Goal: Find specific page/section: Find specific page/section

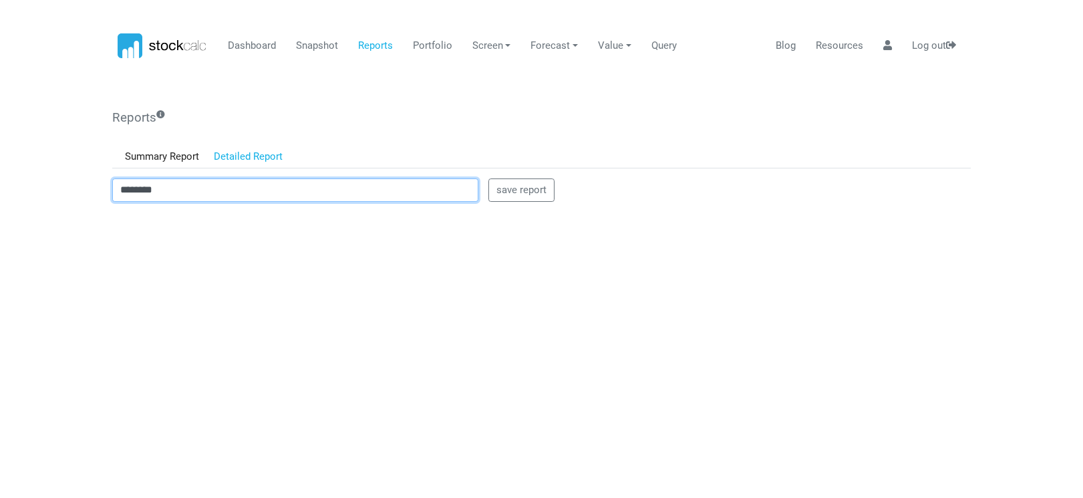
drag, startPoint x: 194, startPoint y: 192, endPoint x: 92, endPoint y: 201, distance: 102.6
click at [92, 201] on body "Dashboard Snapshot Reports Portfolio Screen Stock Screener Sector ETF Industry …" at bounding box center [541, 249] width 1083 height 498
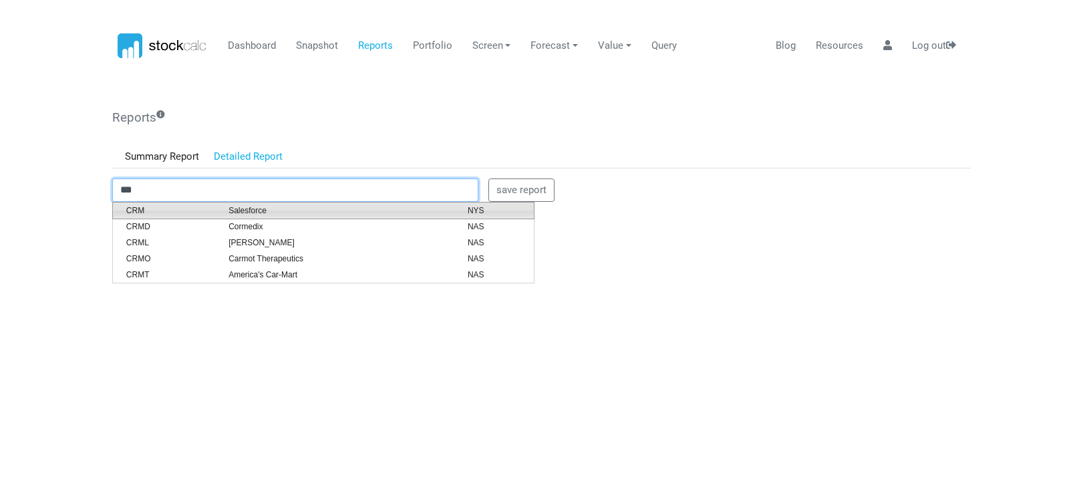
click at [252, 209] on span "Salesforce" at bounding box center [337, 210] width 239 height 12
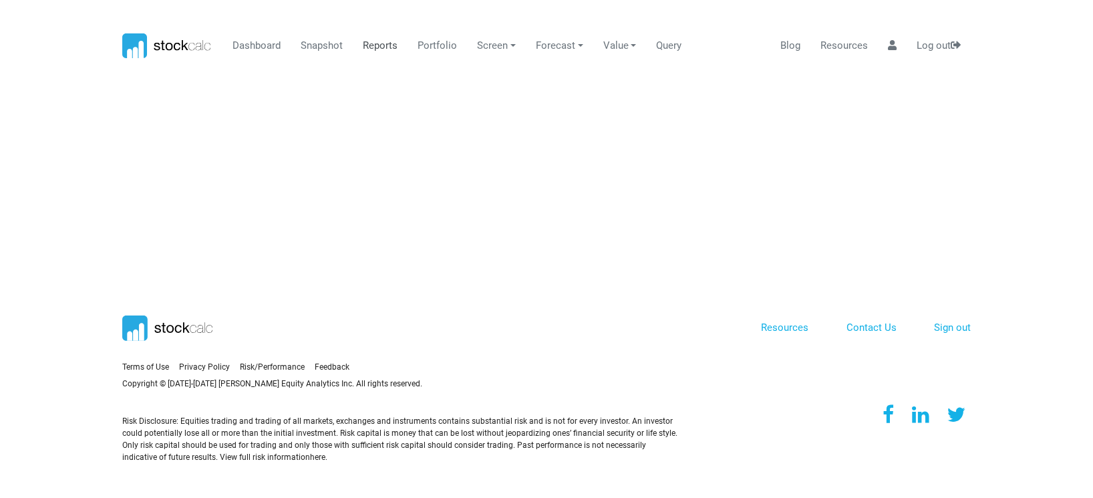
click at [374, 44] on link "Reports" at bounding box center [380, 45] width 45 height 25
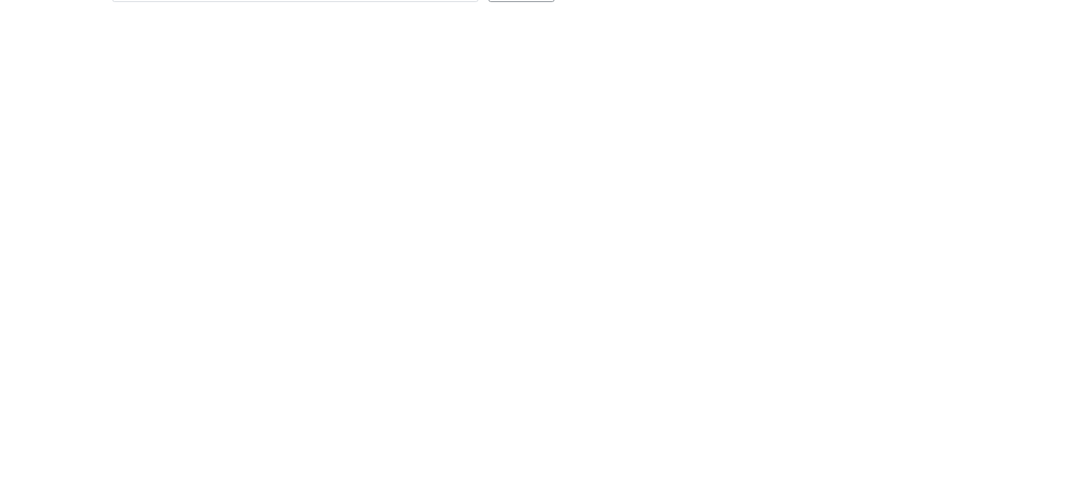
scroll to position [200, 0]
click at [93, 288] on body "Dashboard Snapshot Reports Portfolio Screen Stock Screener Sector ETF Industry …" at bounding box center [541, 49] width 1083 height 498
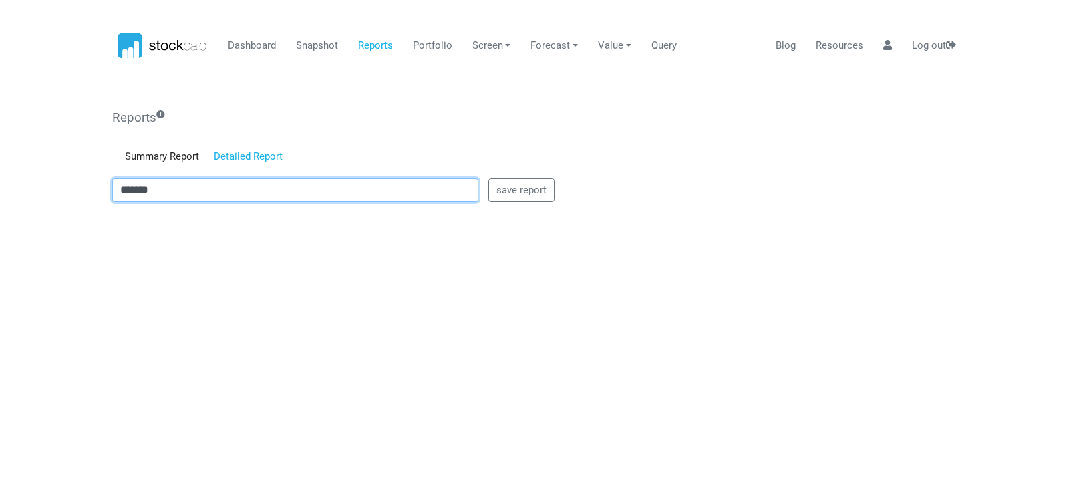
drag, startPoint x: 171, startPoint y: 188, endPoint x: 70, endPoint y: 190, distance: 100.9
click at [70, 190] on body "Dashboard Snapshot Reports Portfolio Screen Stock Screener Sector ETF Industry …" at bounding box center [541, 249] width 1083 height 498
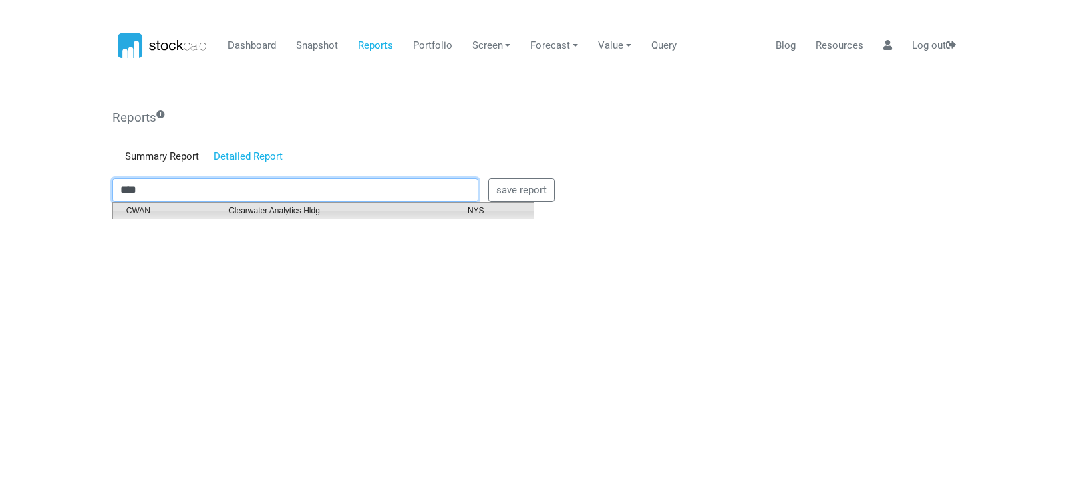
click at [157, 209] on span "CWAN" at bounding box center [167, 210] width 102 height 12
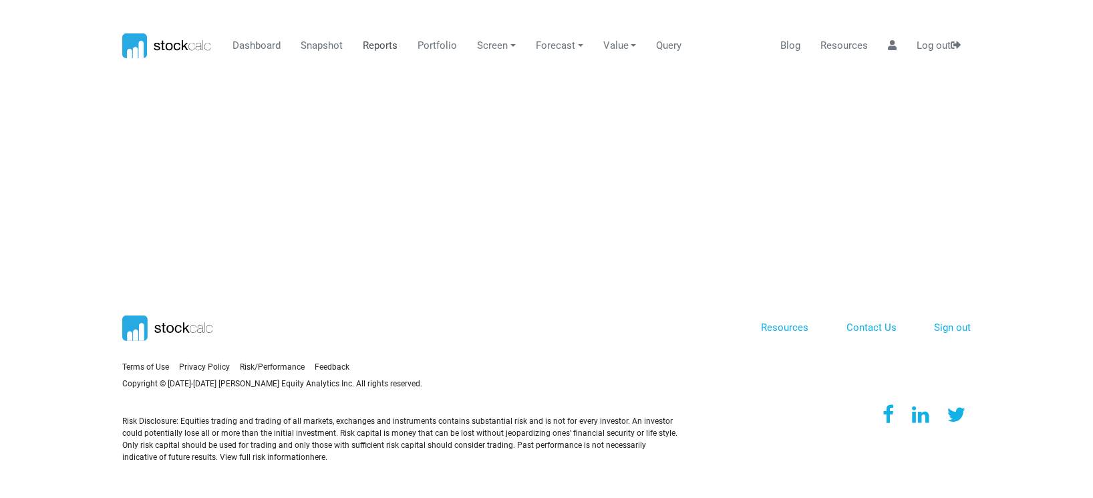
click at [373, 49] on link "Reports" at bounding box center [380, 45] width 45 height 25
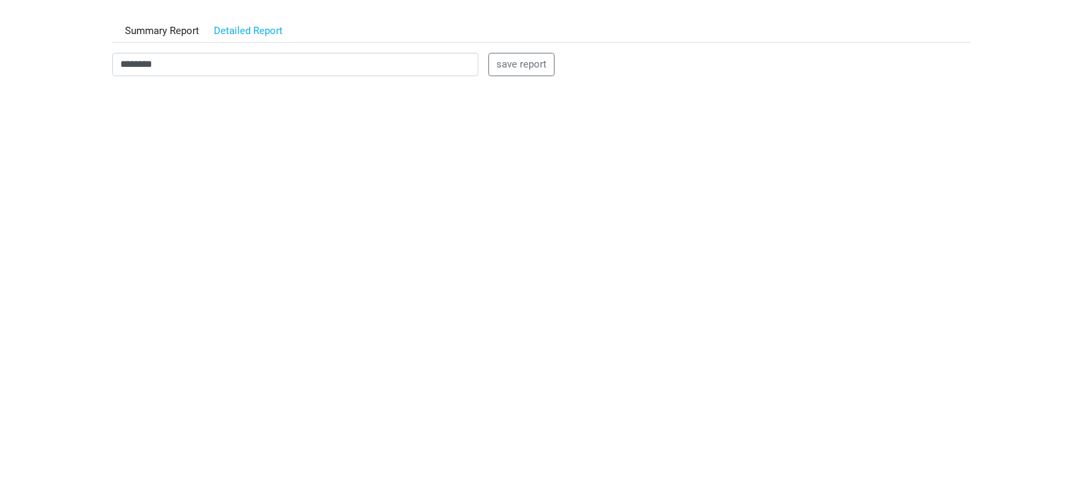
scroll to position [134, 0]
click at [60, 364] on html "Dashboard Snapshot Reports Portfolio Screen Stock Screener Sector ETF Industry …" at bounding box center [541, 115] width 1083 height 498
click at [73, 230] on body "Dashboard Snapshot Reports Portfolio Screen Stock Screener Sector ETF Industry …" at bounding box center [541, 115] width 1083 height 498
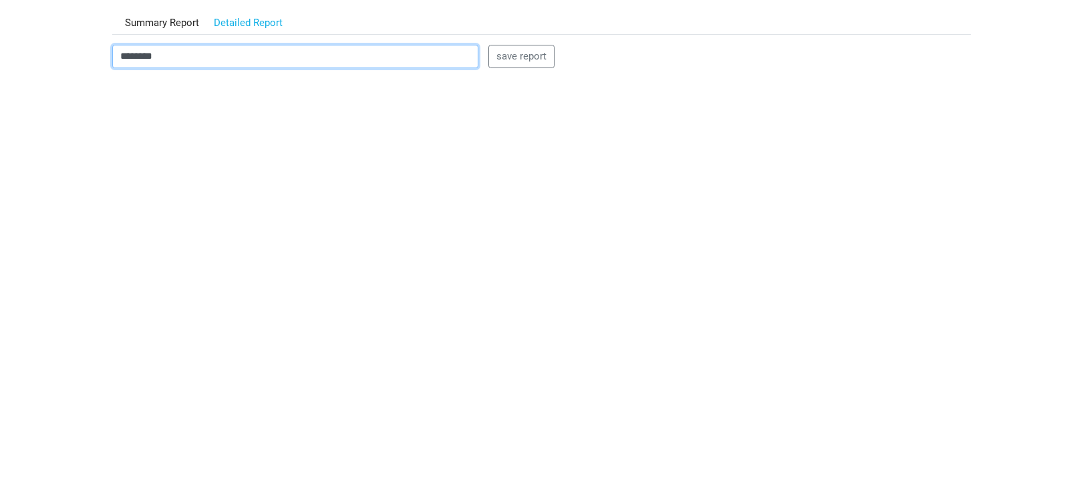
drag, startPoint x: 214, startPoint y: 59, endPoint x: 18, endPoint y: 40, distance: 196.7
click at [18, 40] on body "Dashboard Snapshot Reports Portfolio Screen Stock Screener Sector ETF Industry …" at bounding box center [541, 115] width 1083 height 498
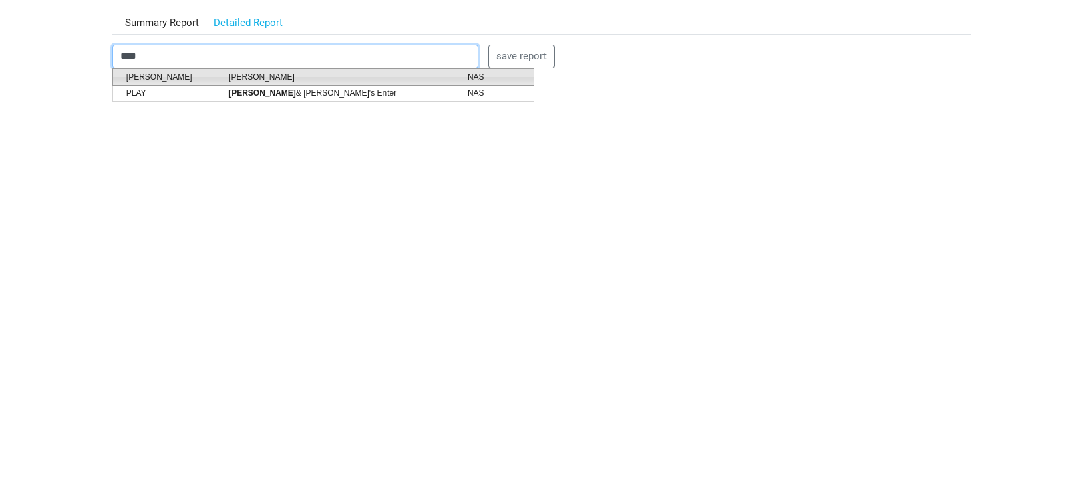
click at [170, 76] on span "[PERSON_NAME]" at bounding box center [167, 77] width 102 height 12
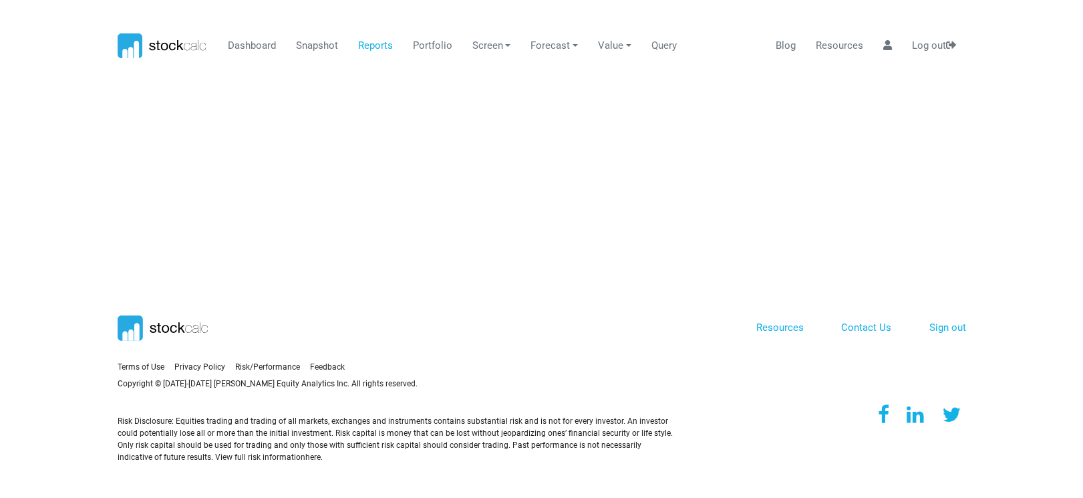
scroll to position [0, 0]
click at [381, 46] on link "Reports" at bounding box center [380, 45] width 45 height 25
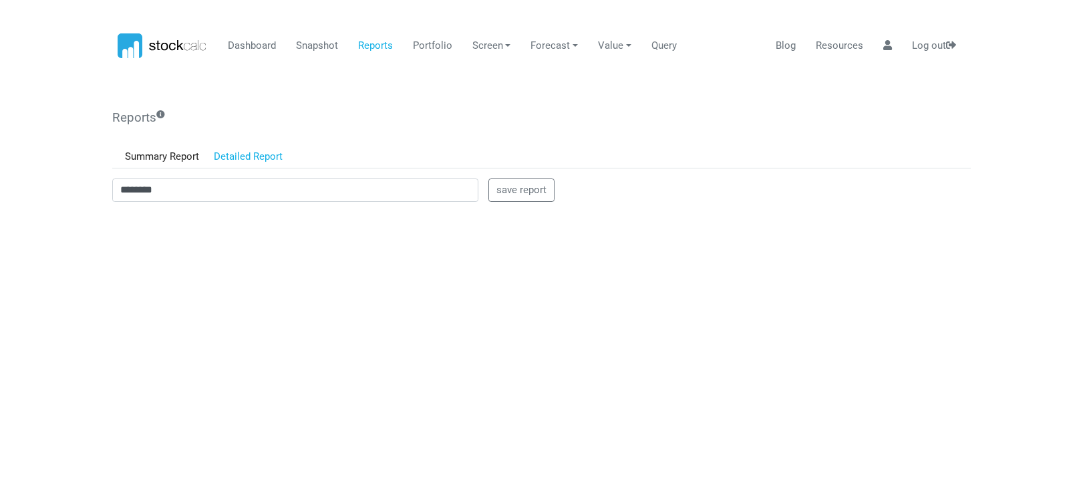
click at [105, 243] on body "Dashboard Snapshot Reports Portfolio Screen Stock Screener Sector ETF Industry …" at bounding box center [541, 249] width 1083 height 498
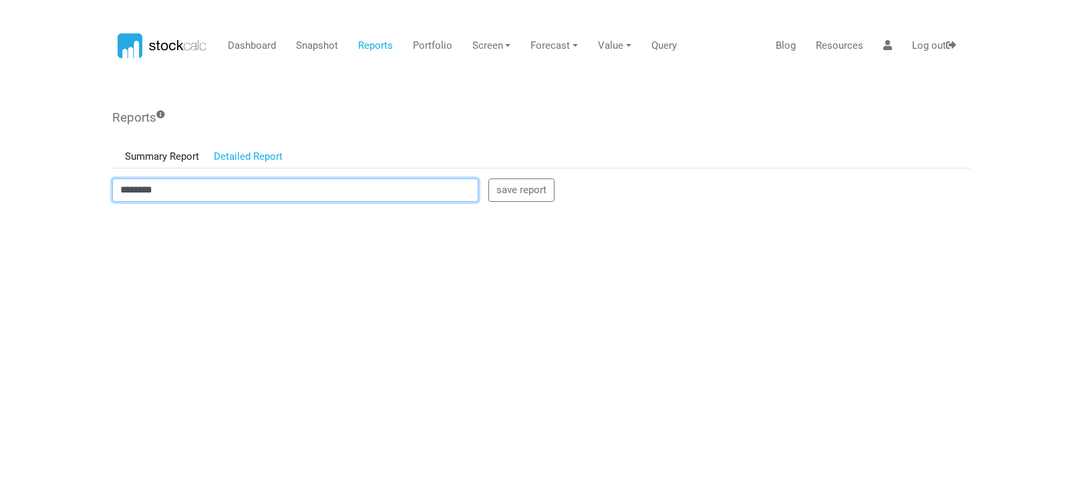
drag, startPoint x: 200, startPoint y: 184, endPoint x: 35, endPoint y: 188, distance: 165.0
click at [35, 188] on body "Dashboard Snapshot Reports Portfolio Screen Stock Screener Sector ETF Industry …" at bounding box center [541, 249] width 1083 height 498
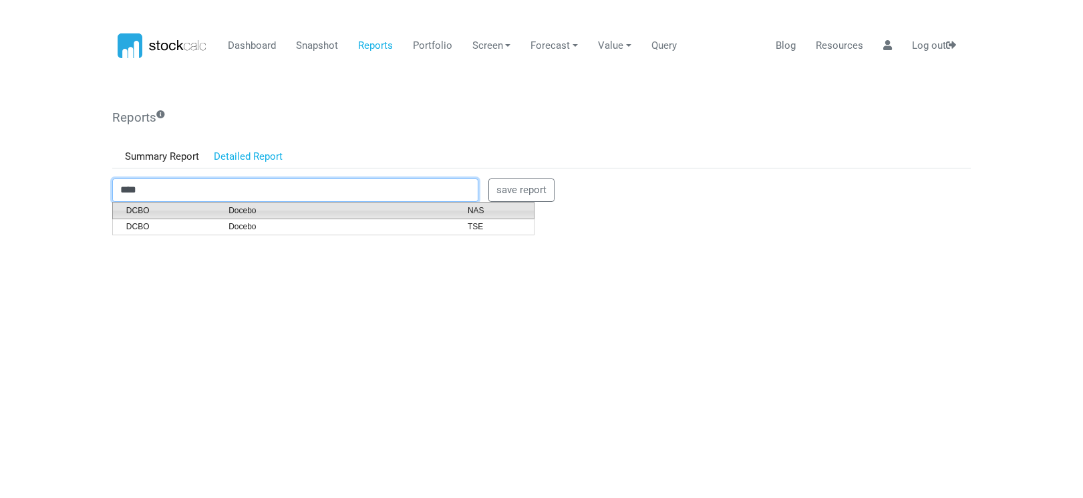
click at [235, 214] on span "Docebo" at bounding box center [337, 210] width 239 height 12
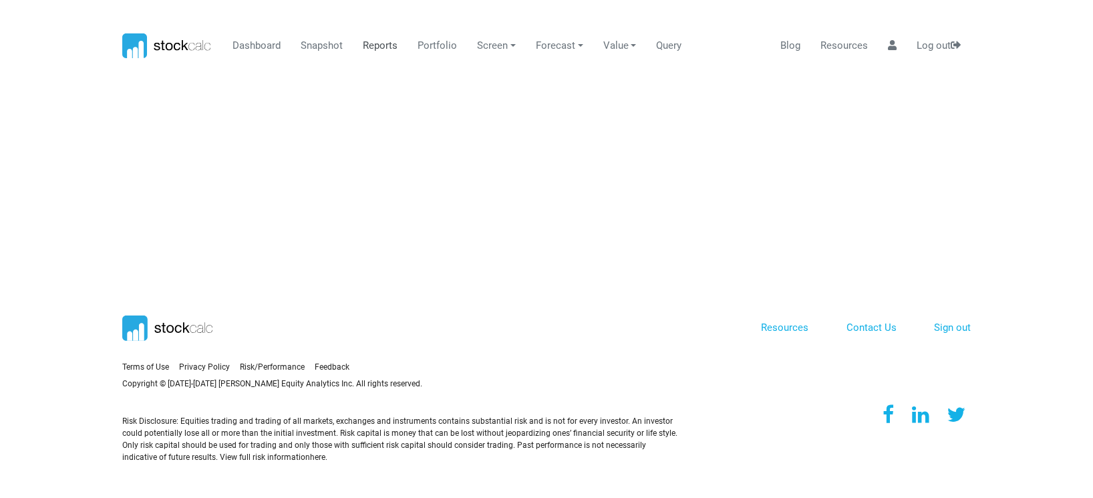
click at [377, 37] on link "Reports" at bounding box center [380, 45] width 45 height 25
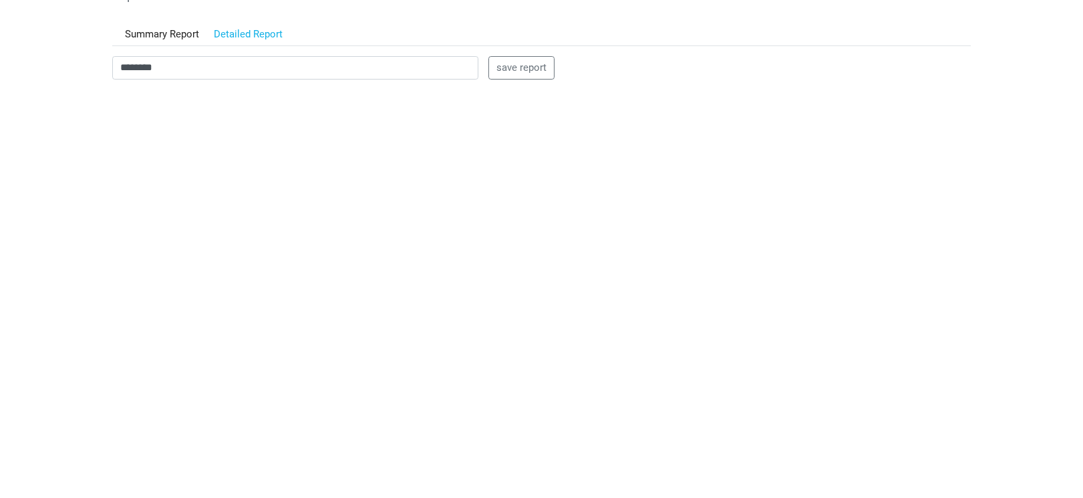
scroll to position [134, 0]
click at [91, 234] on body "Dashboard Snapshot Reports Portfolio Screen Stock Screener Sector ETF Industry …" at bounding box center [541, 115] width 1083 height 498
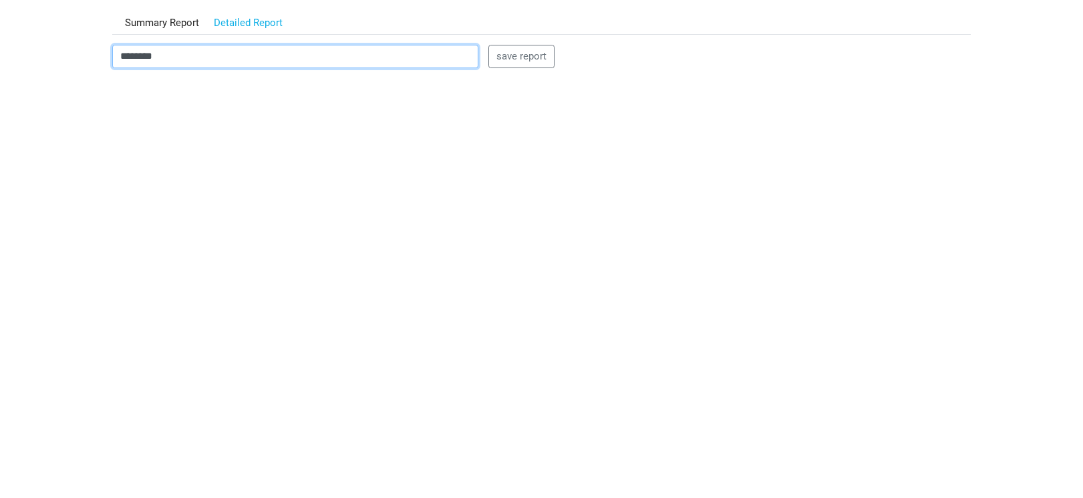
drag, startPoint x: 207, startPoint y: 53, endPoint x: 2, endPoint y: 46, distance: 205.2
click at [2, 46] on body "Dashboard Snapshot Reports Portfolio Screen Stock Screener Sector ETF Industry …" at bounding box center [541, 115] width 1083 height 498
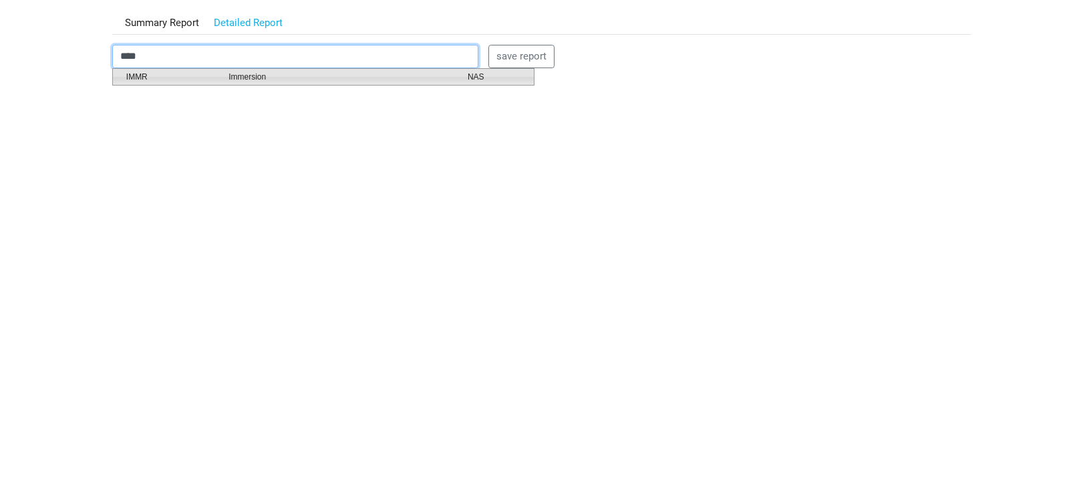
click at [232, 78] on span "Immersion" at bounding box center [337, 77] width 239 height 12
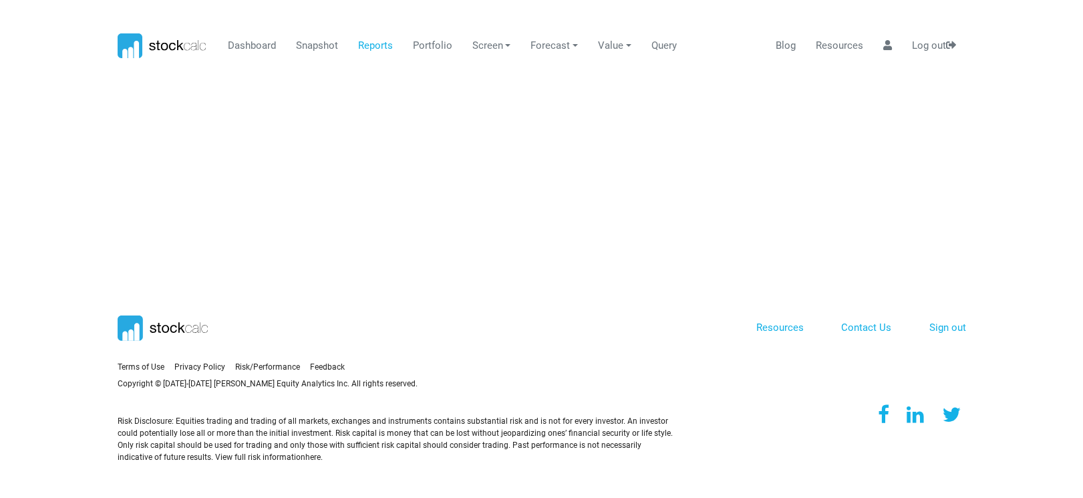
scroll to position [0, 0]
click at [369, 44] on link "Reports" at bounding box center [380, 45] width 45 height 25
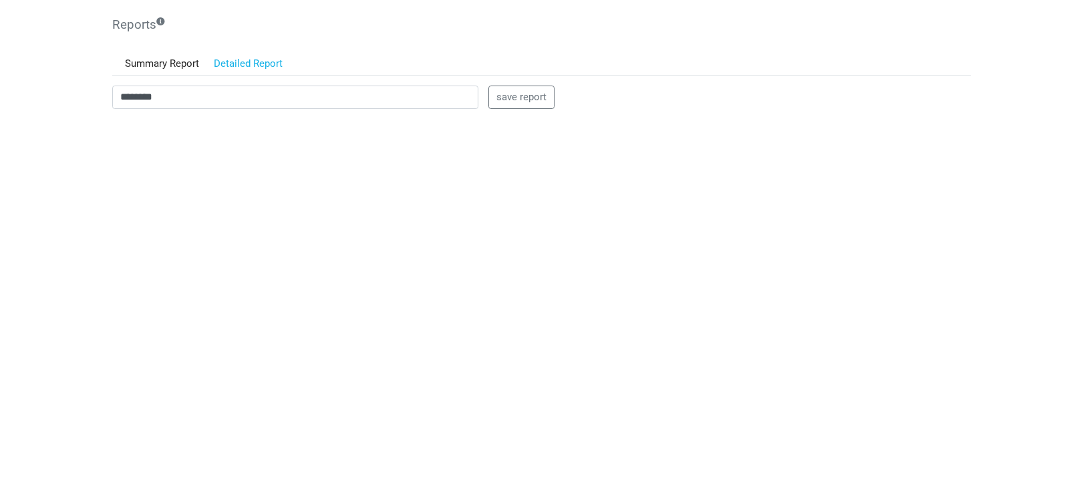
scroll to position [134, 0]
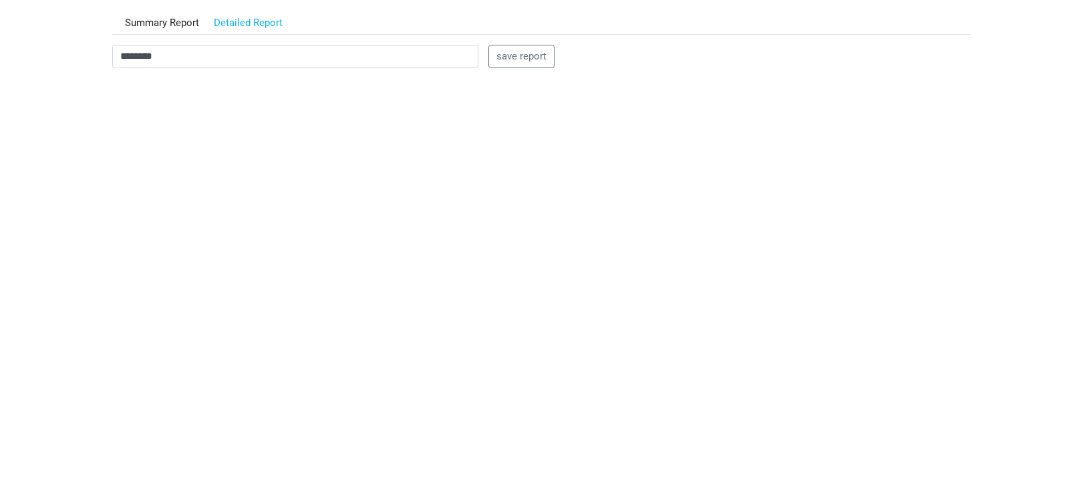
click at [53, 246] on body "Dashboard Snapshot Reports Portfolio Screen Stock Screener Sector ETF Industry …" at bounding box center [541, 115] width 1083 height 498
drag, startPoint x: 188, startPoint y: 59, endPoint x: 41, endPoint y: 50, distance: 146.5
click at [41, 50] on body "Dashboard Snapshot Reports Portfolio Screen Stock Screener Sector ETF Industry …" at bounding box center [541, 115] width 1083 height 498
drag, startPoint x: 149, startPoint y: 57, endPoint x: 23, endPoint y: 51, distance: 125.7
click at [23, 51] on body "Dashboard Snapshot Reports Portfolio Screen Stock Screener Sector ETF Industry …" at bounding box center [541, 115] width 1083 height 498
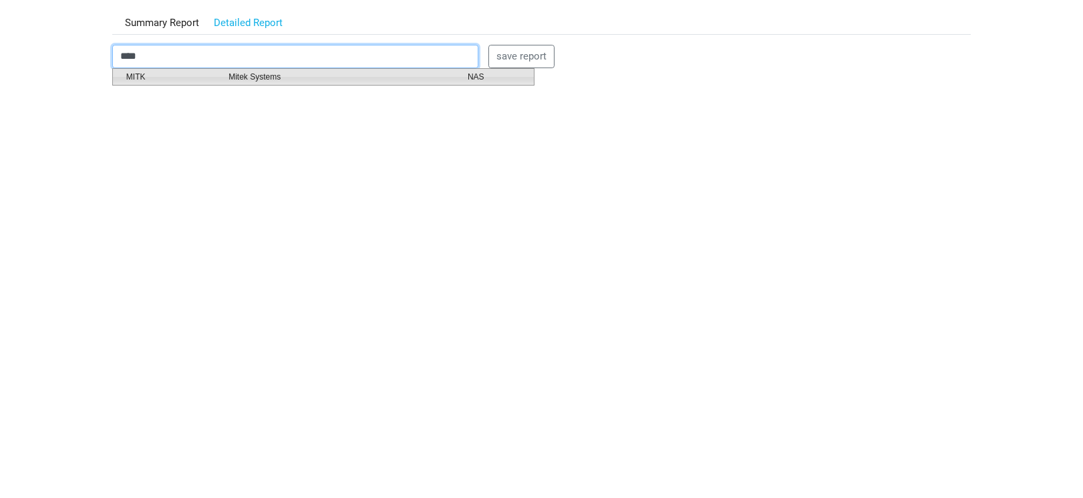
click at [174, 75] on span "MITK" at bounding box center [167, 77] width 102 height 12
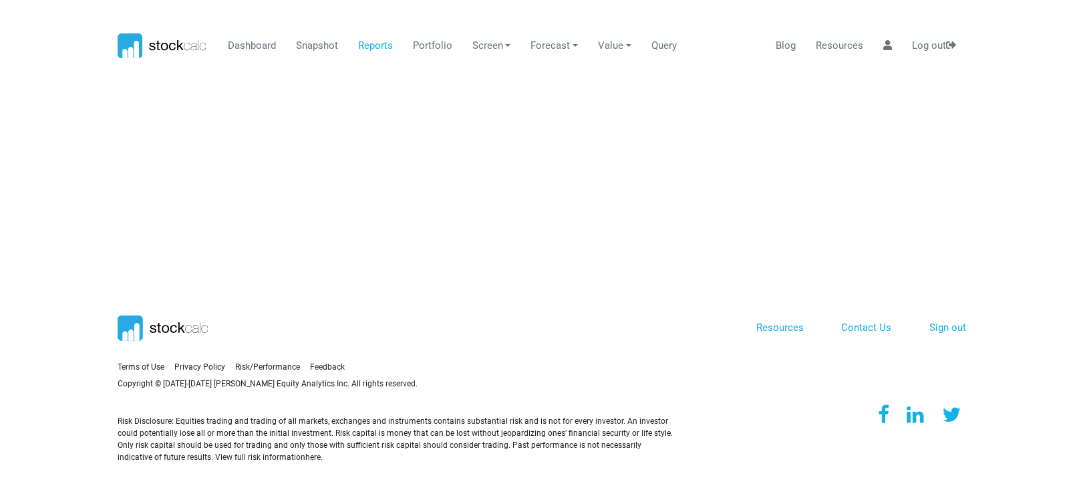
scroll to position [0, 0]
click at [389, 45] on link "Reports" at bounding box center [380, 45] width 45 height 25
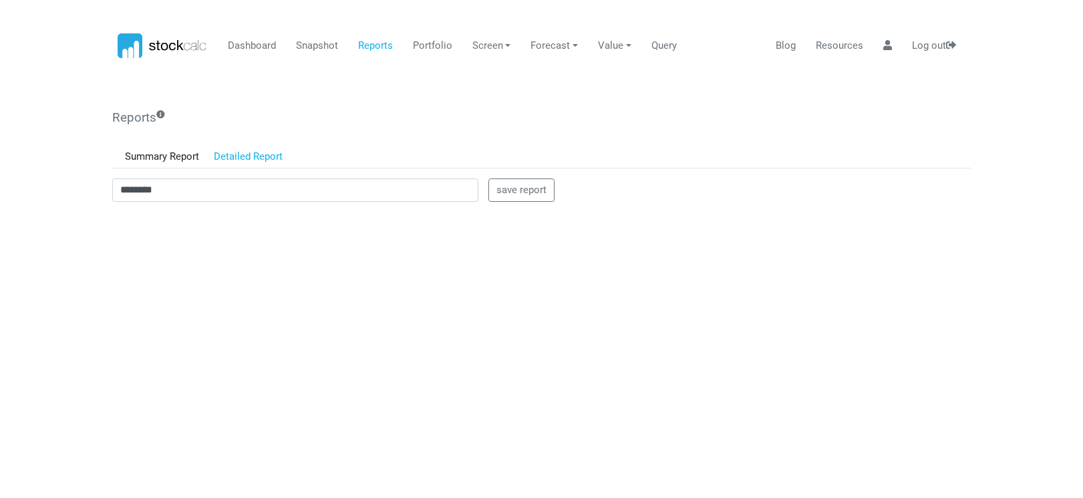
click at [51, 346] on body "Dashboard Snapshot Reports Portfolio Screen Stock Screener Sector ETF Industry …" at bounding box center [541, 249] width 1083 height 498
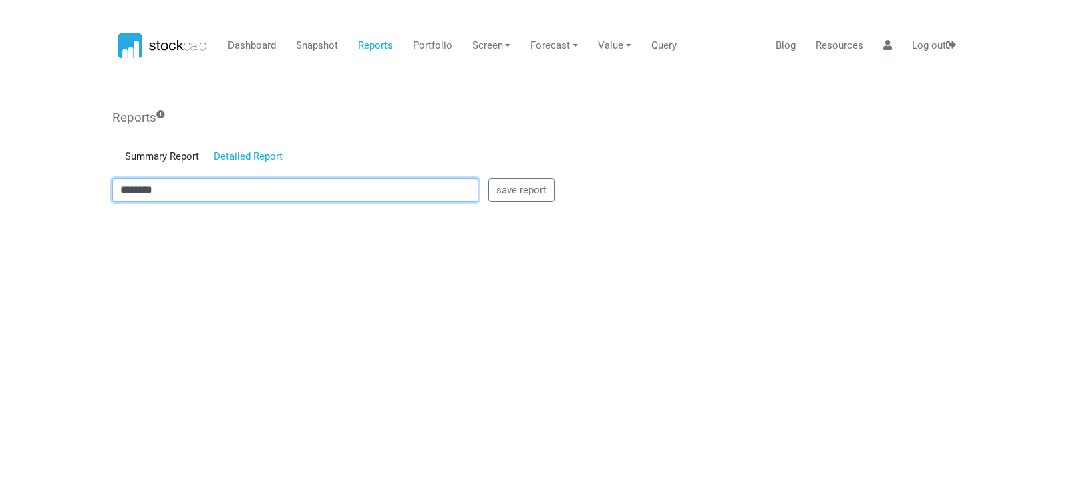
drag, startPoint x: 184, startPoint y: 191, endPoint x: 64, endPoint y: 190, distance: 120.2
click at [64, 190] on body "Dashboard Snapshot Reports Portfolio Screen Stock Screener Sector ETF Industry …" at bounding box center [541, 249] width 1083 height 498
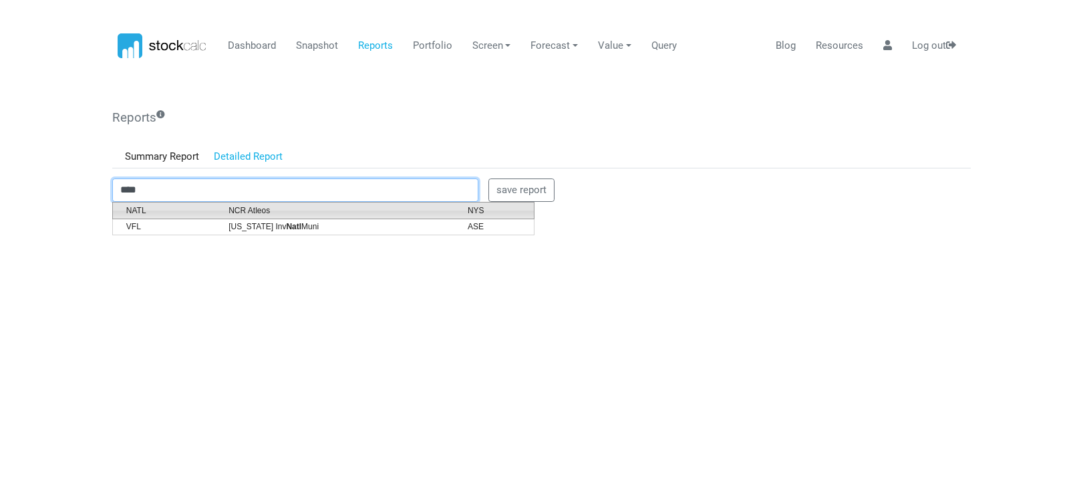
click at [142, 210] on span "NATL" at bounding box center [167, 210] width 102 height 12
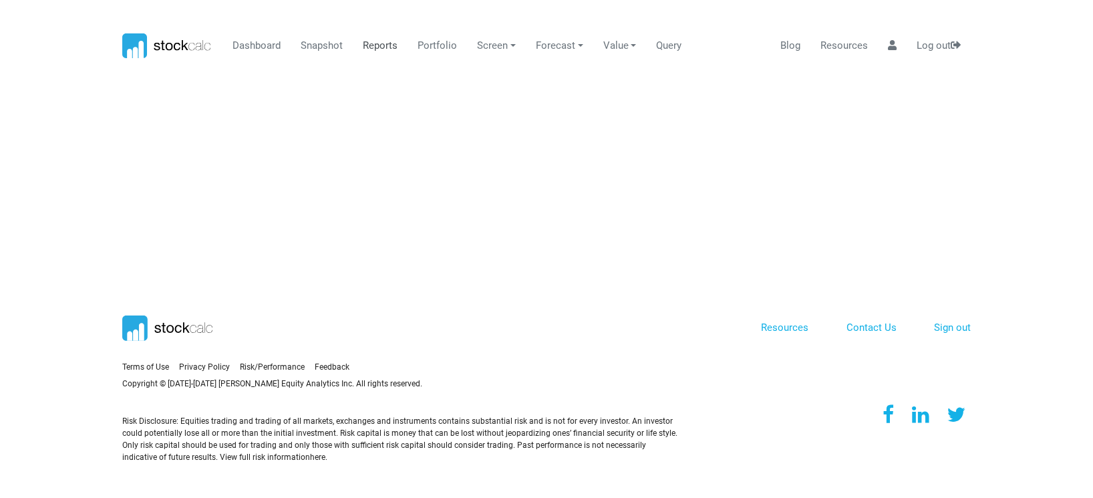
click at [375, 47] on link "Reports" at bounding box center [380, 45] width 45 height 25
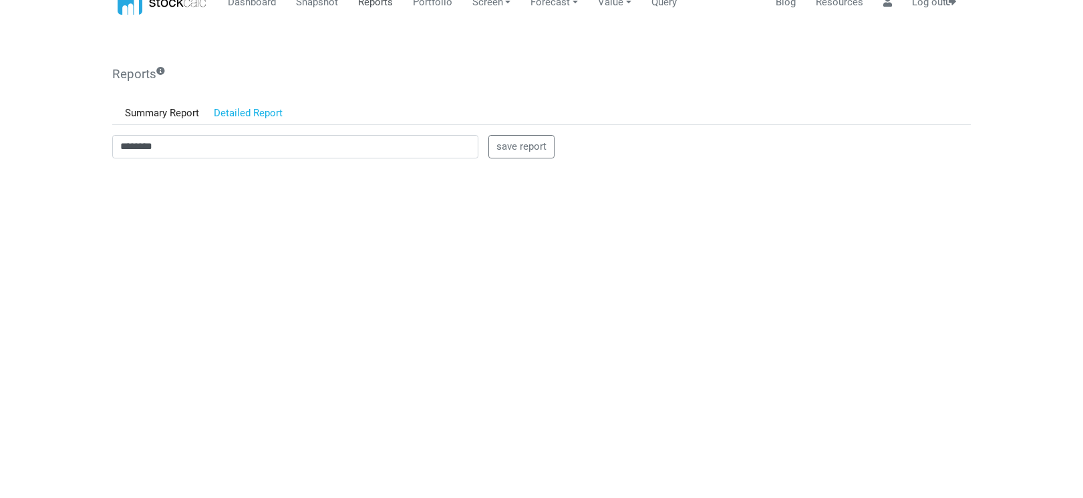
scroll to position [134, 0]
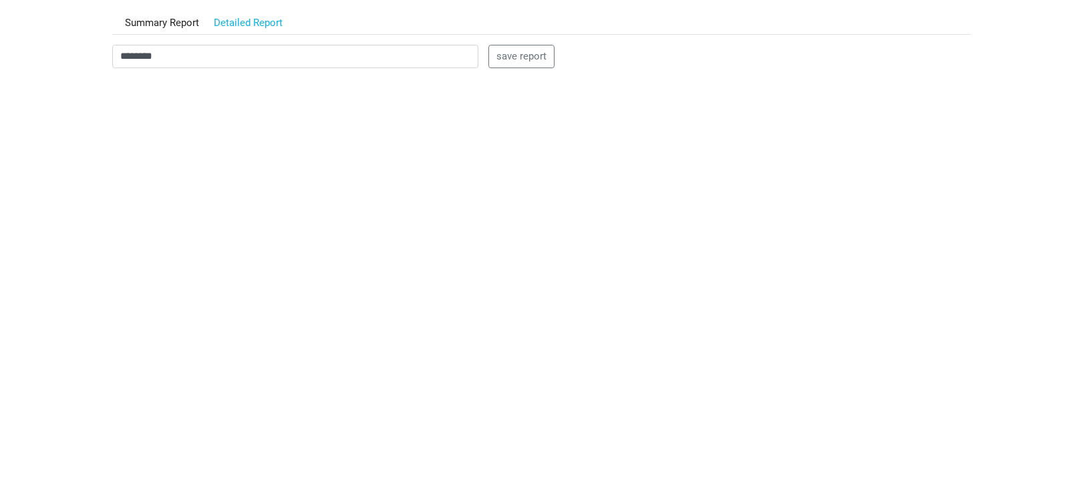
click at [82, 206] on body "Dashboard Snapshot Reports Portfolio Screen Stock Screener Sector ETF Industry …" at bounding box center [541, 115] width 1083 height 498
click at [73, 271] on body "Dashboard Snapshot Reports Portfolio Screen Stock Screener Sector ETF Industry …" at bounding box center [541, 115] width 1083 height 498
drag, startPoint x: 186, startPoint y: 55, endPoint x: 9, endPoint y: 57, distance: 176.4
click at [9, 57] on body "Dashboard Snapshot Reports Portfolio Screen Stock Screener Sector ETF Industry …" at bounding box center [541, 115] width 1083 height 498
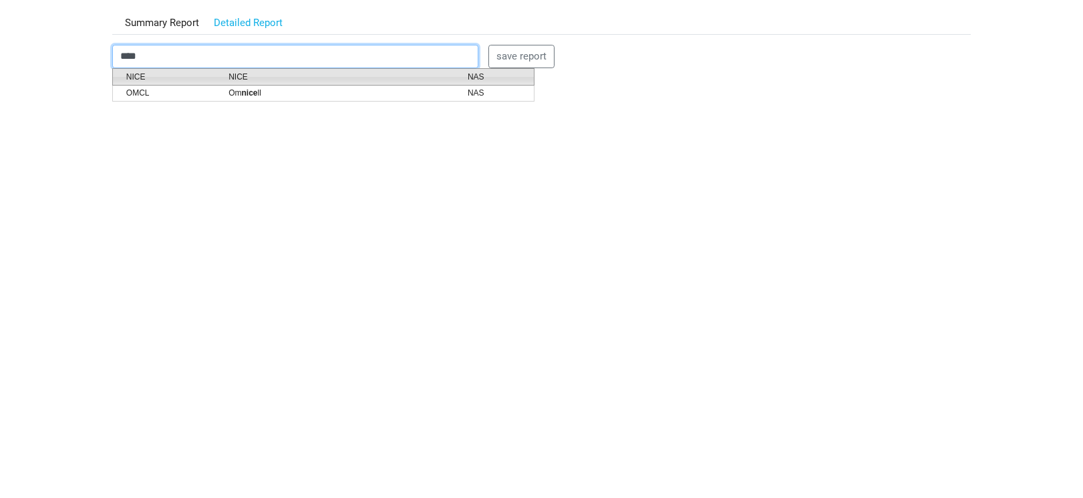
click at [212, 77] on span "NICE" at bounding box center [167, 77] width 102 height 12
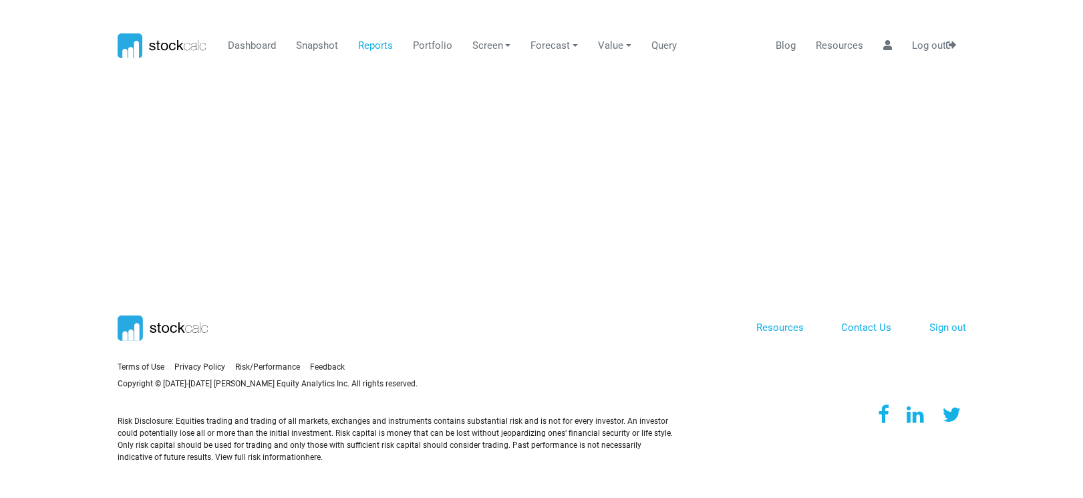
scroll to position [0, 0]
click at [394, 43] on link "Reports" at bounding box center [380, 45] width 45 height 25
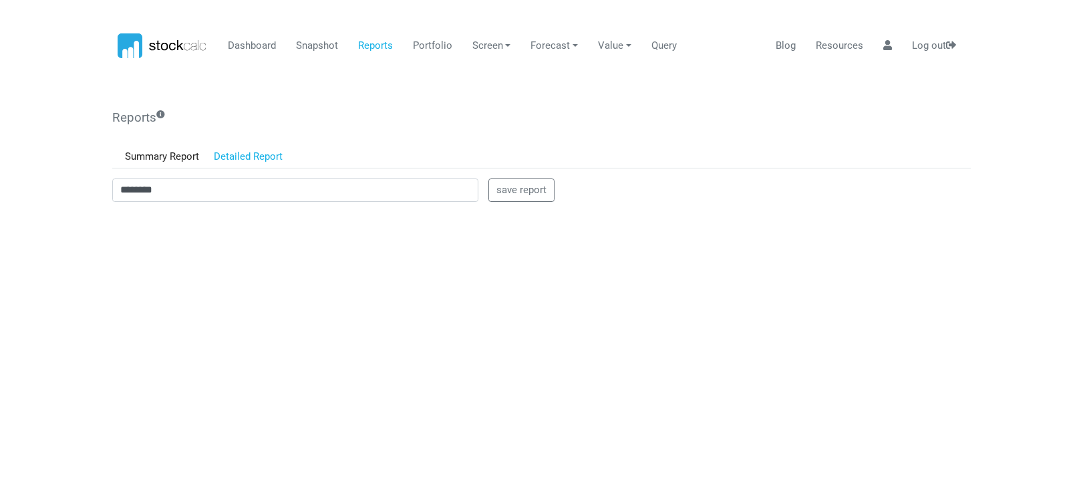
drag, startPoint x: 91, startPoint y: 242, endPoint x: 109, endPoint y: 242, distance: 18.0
click at [92, 242] on body "Dashboard Snapshot Reports Portfolio Screen Stock Screener Sector ETF Industry …" at bounding box center [541, 249] width 1083 height 498
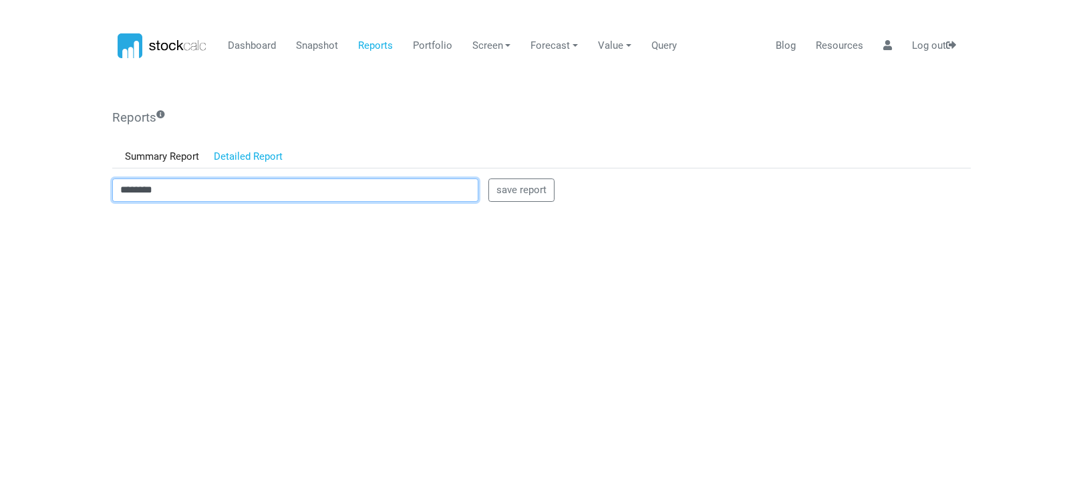
drag, startPoint x: 238, startPoint y: 189, endPoint x: 36, endPoint y: 186, distance: 201.8
click at [36, 186] on body "Dashboard Snapshot Reports Portfolio Screen Stock Screener Sector ETF Industry …" at bounding box center [541, 249] width 1083 height 498
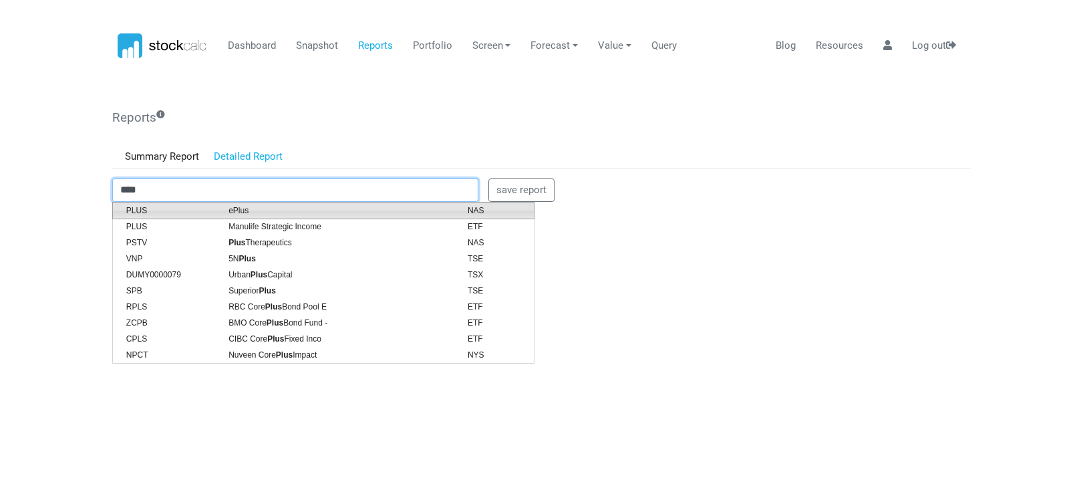
click at [130, 207] on span "PLUS" at bounding box center [167, 210] width 102 height 12
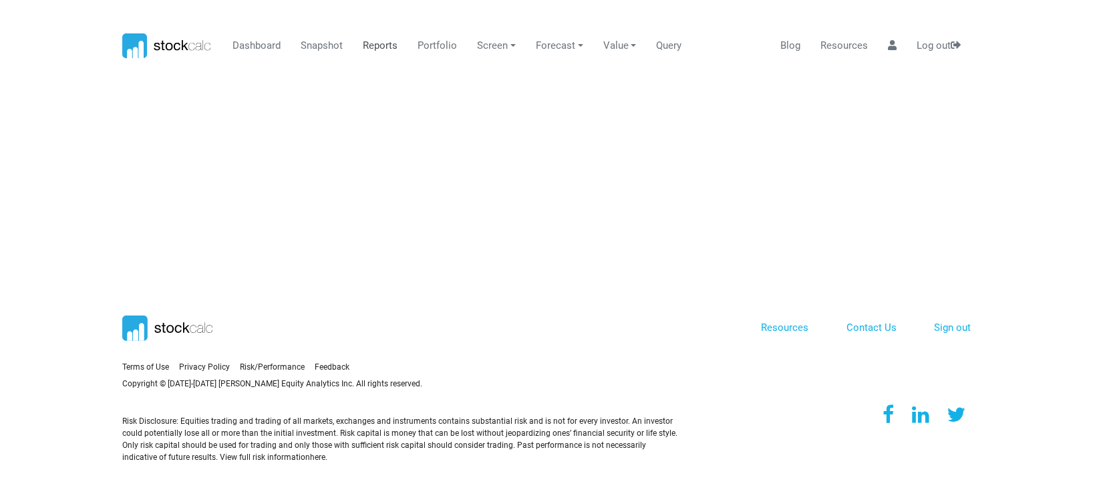
click at [380, 48] on link "Reports" at bounding box center [380, 45] width 45 height 25
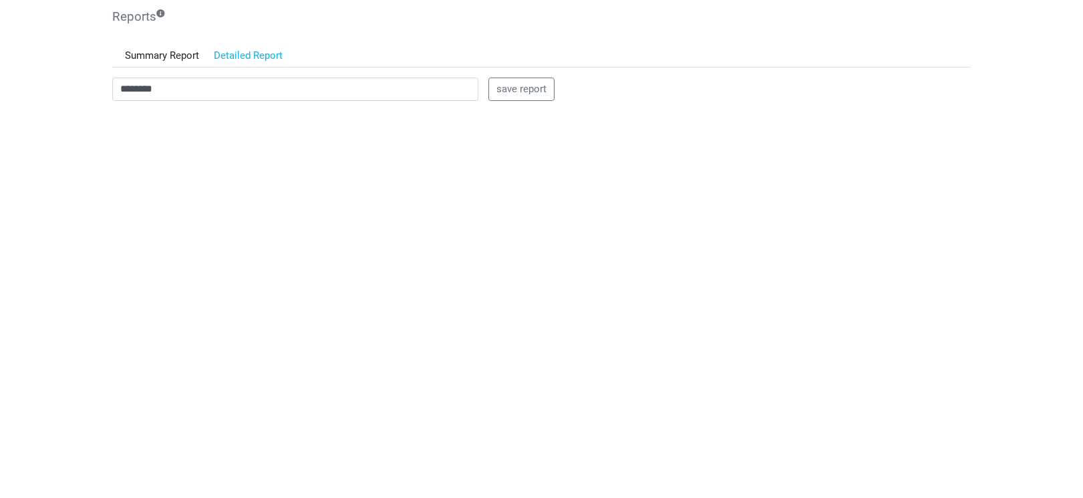
scroll to position [134, 0]
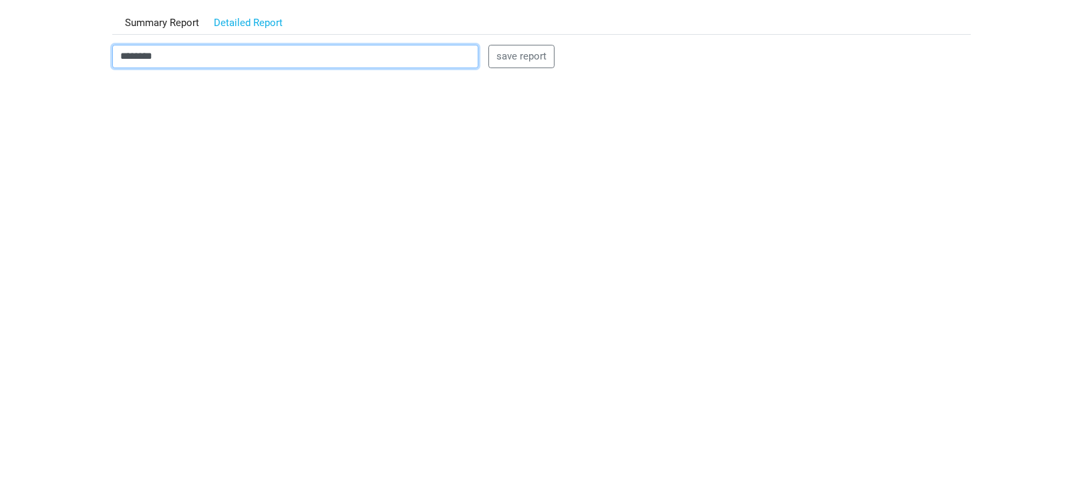
drag, startPoint x: 177, startPoint y: 64, endPoint x: 3, endPoint y: 48, distance: 175.1
click at [44, 59] on body "Dashboard Snapshot Reports Portfolio Screen Stock Screener Sector ETF Industry …" at bounding box center [541, 115] width 1083 height 498
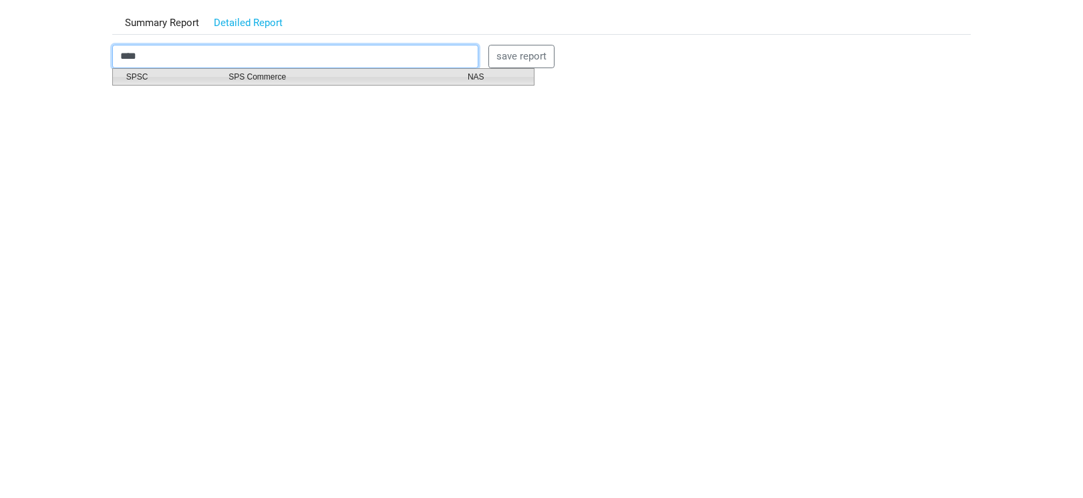
click at [172, 73] on span "SPSC" at bounding box center [167, 77] width 102 height 12
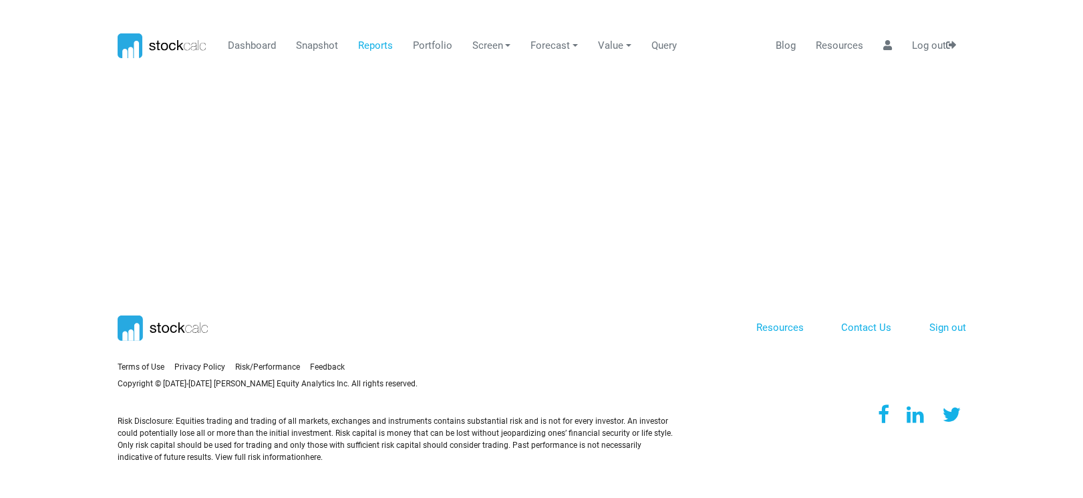
scroll to position [0, 0]
click at [386, 43] on link "Reports" at bounding box center [380, 45] width 45 height 25
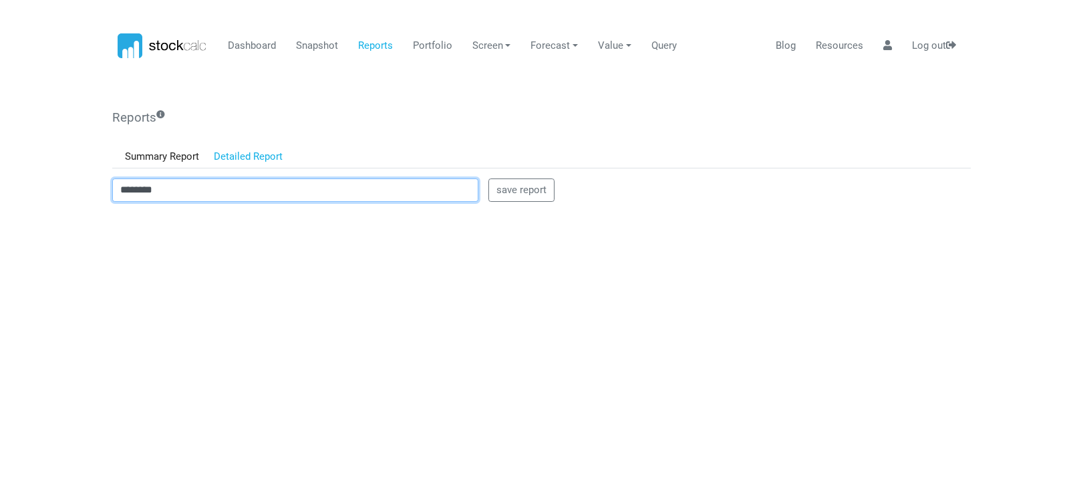
drag, startPoint x: 212, startPoint y: 178, endPoint x: 19, endPoint y: 186, distance: 193.2
click at [19, 186] on body "Dashboard Snapshot Reports Portfolio Screen Stock Screener Sector ETF Industry …" at bounding box center [541, 249] width 1083 height 498
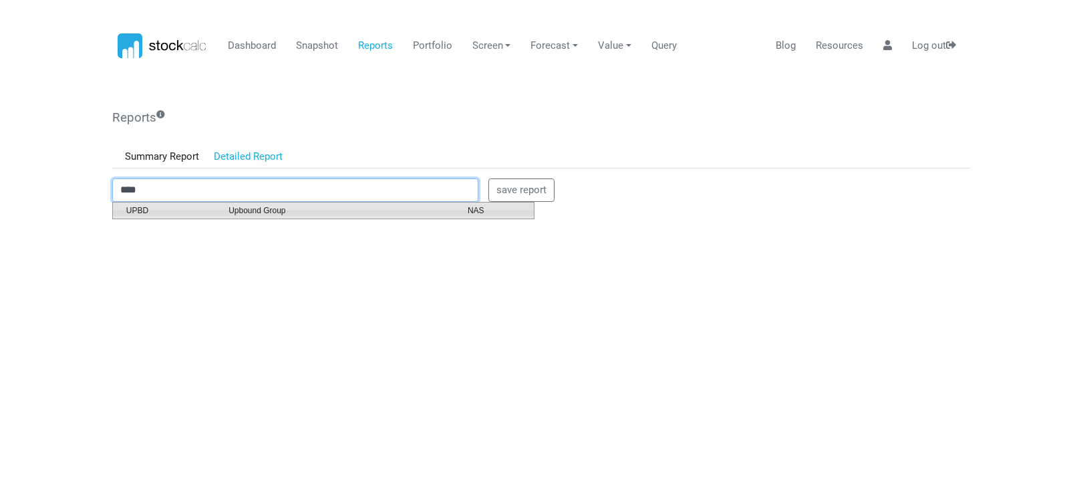
click at [240, 210] on span "Upbound Group" at bounding box center [337, 210] width 239 height 12
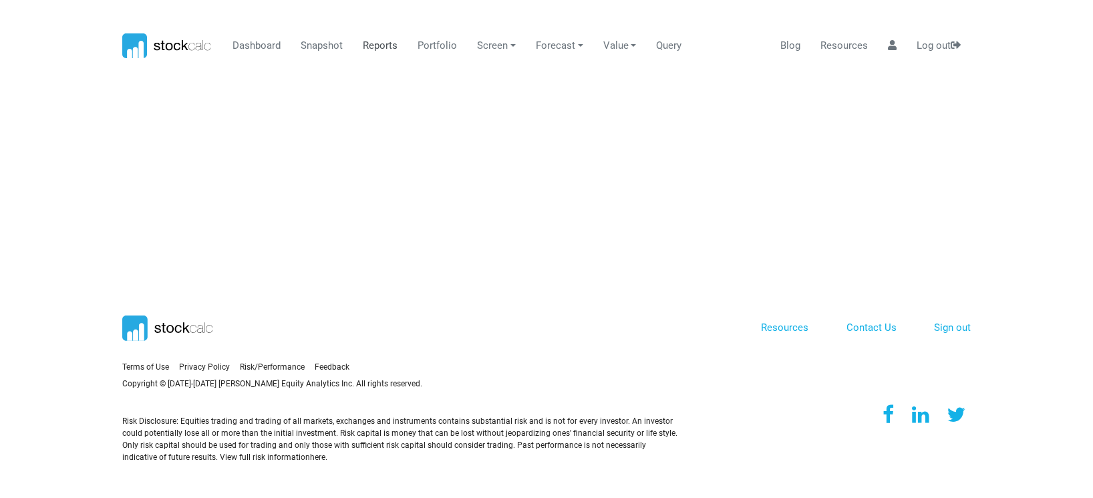
click at [376, 47] on link "Reports" at bounding box center [380, 45] width 45 height 25
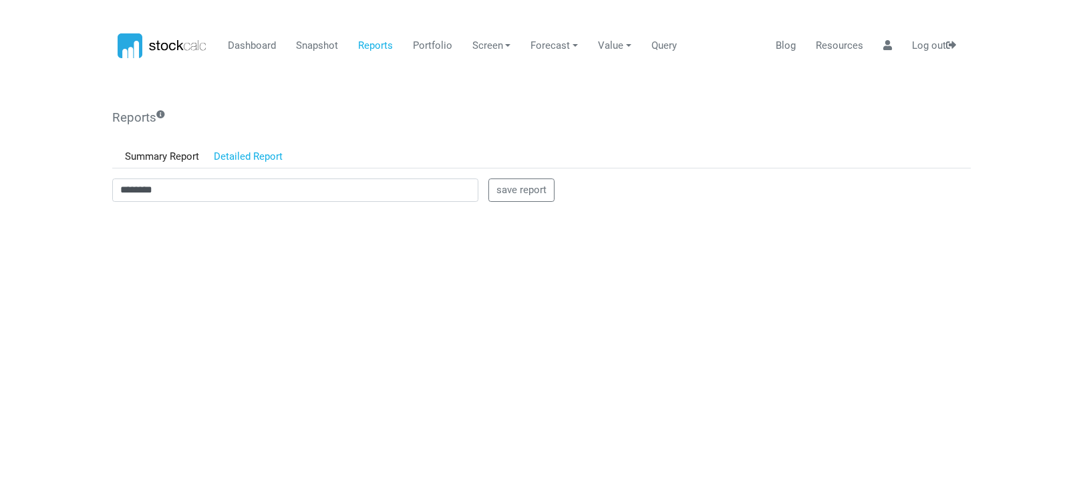
click at [57, 344] on body "Dashboard Snapshot Reports Portfolio Screen Stock Screener Sector ETF Industry …" at bounding box center [541, 249] width 1083 height 498
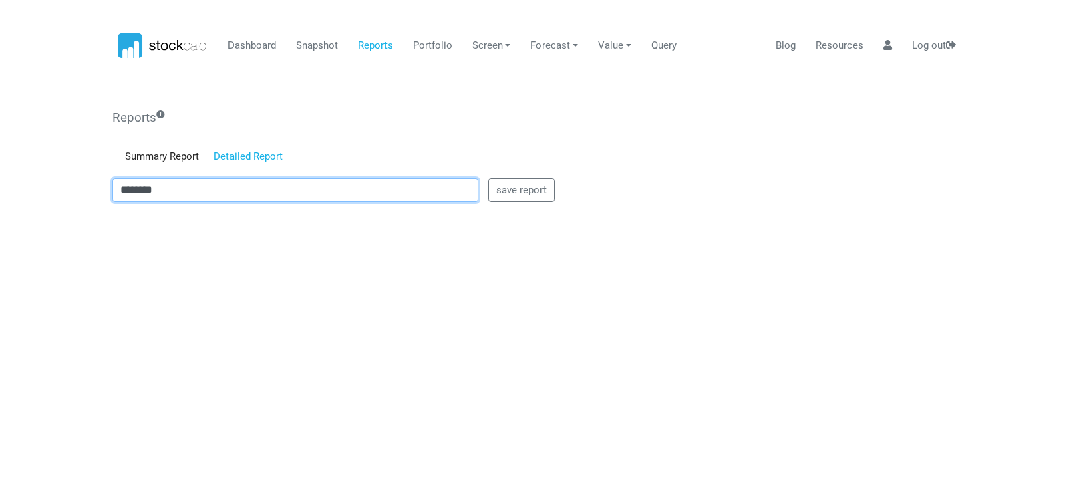
drag, startPoint x: 161, startPoint y: 182, endPoint x: 178, endPoint y: 186, distance: 17.2
click at [161, 182] on input "********" at bounding box center [295, 190] width 366 height 24
drag, startPoint x: 179, startPoint y: 186, endPoint x: 101, endPoint y: 187, distance: 78.2
click at [101, 187] on body "Dashboard Snapshot Reports Portfolio Screen Stock Screener Sector ETF Industry …" at bounding box center [541, 249] width 1083 height 498
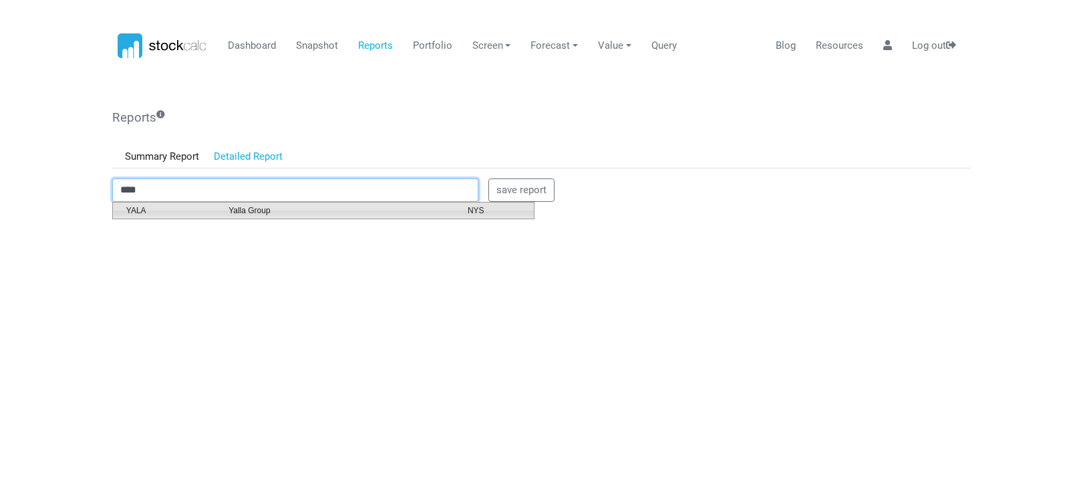
click at [234, 206] on span "Yalla Group" at bounding box center [337, 210] width 239 height 12
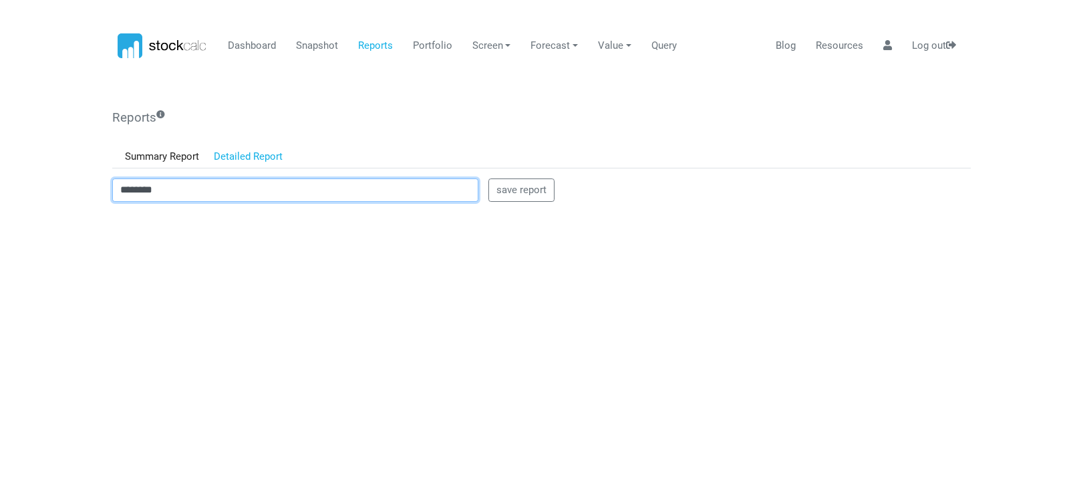
type input "********"
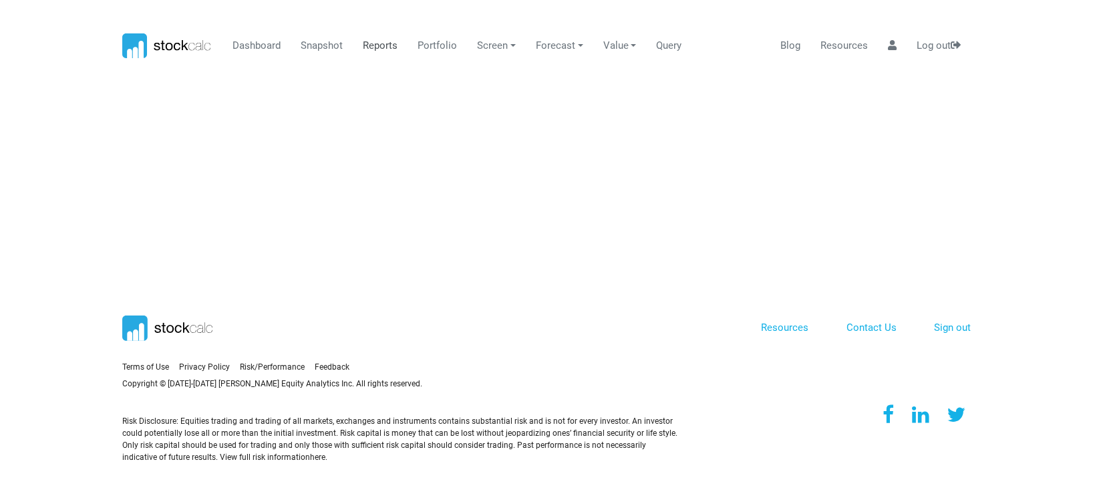
click at [374, 46] on link "Reports" at bounding box center [380, 45] width 45 height 25
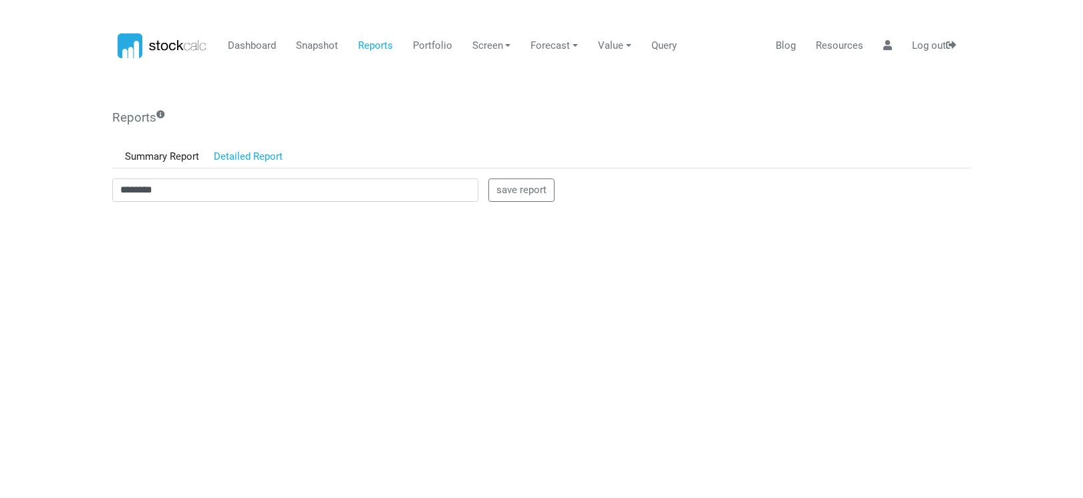
click at [109, 312] on div "Reports Get a fundamental valuation report for any of the 8000 companies and 20…" at bounding box center [542, 450] width 868 height 696
